Goal: Task Accomplishment & Management: Complete application form

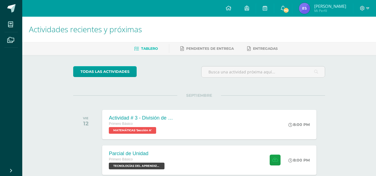
click at [309, 3] on link "Elida Ileana Mi Perfil" at bounding box center [322, 8] width 61 height 17
click at [310, 7] on img at bounding box center [304, 8] width 11 height 11
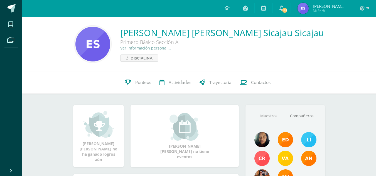
click at [131, 87] on link "Punteos" at bounding box center [137, 82] width 35 height 22
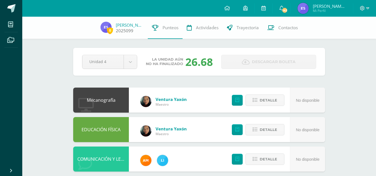
click at [134, 23] on link "[PERSON_NAME]" at bounding box center [130, 25] width 28 height 6
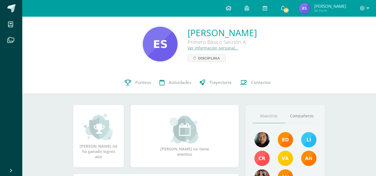
click at [235, 12] on link at bounding box center [228, 8] width 19 height 17
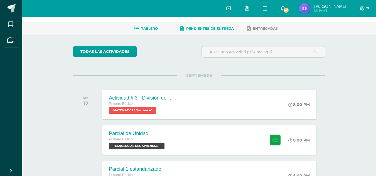
scroll to position [23, 0]
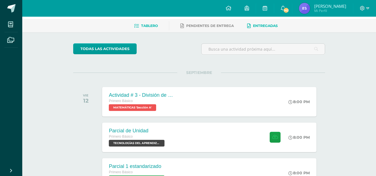
click at [262, 25] on span "Entregadas" at bounding box center [265, 26] width 25 height 4
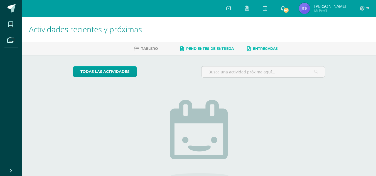
click at [222, 44] on link "Pendientes de entrega" at bounding box center [206, 48] width 53 height 9
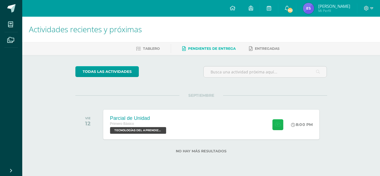
click at [278, 128] on button at bounding box center [277, 124] width 11 height 11
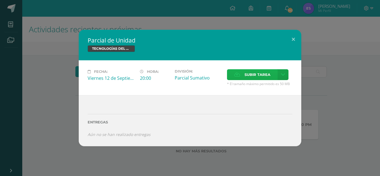
click at [264, 78] on span "Subir tarea" at bounding box center [257, 75] width 26 height 10
click at [0, 0] on input "Subir tarea" at bounding box center [0, 0] width 0 height 0
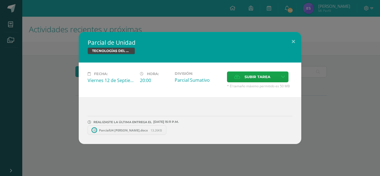
click at [159, 130] on span "13.26KB" at bounding box center [155, 130] width 11 height 4
click at [270, 73] on label "Subir tarea" at bounding box center [252, 76] width 51 height 11
click at [0, 0] on input "Subir tarea" at bounding box center [0, 0] width 0 height 0
click at [292, 37] on button at bounding box center [293, 41] width 16 height 19
